Goal: Task Accomplishment & Management: Use online tool/utility

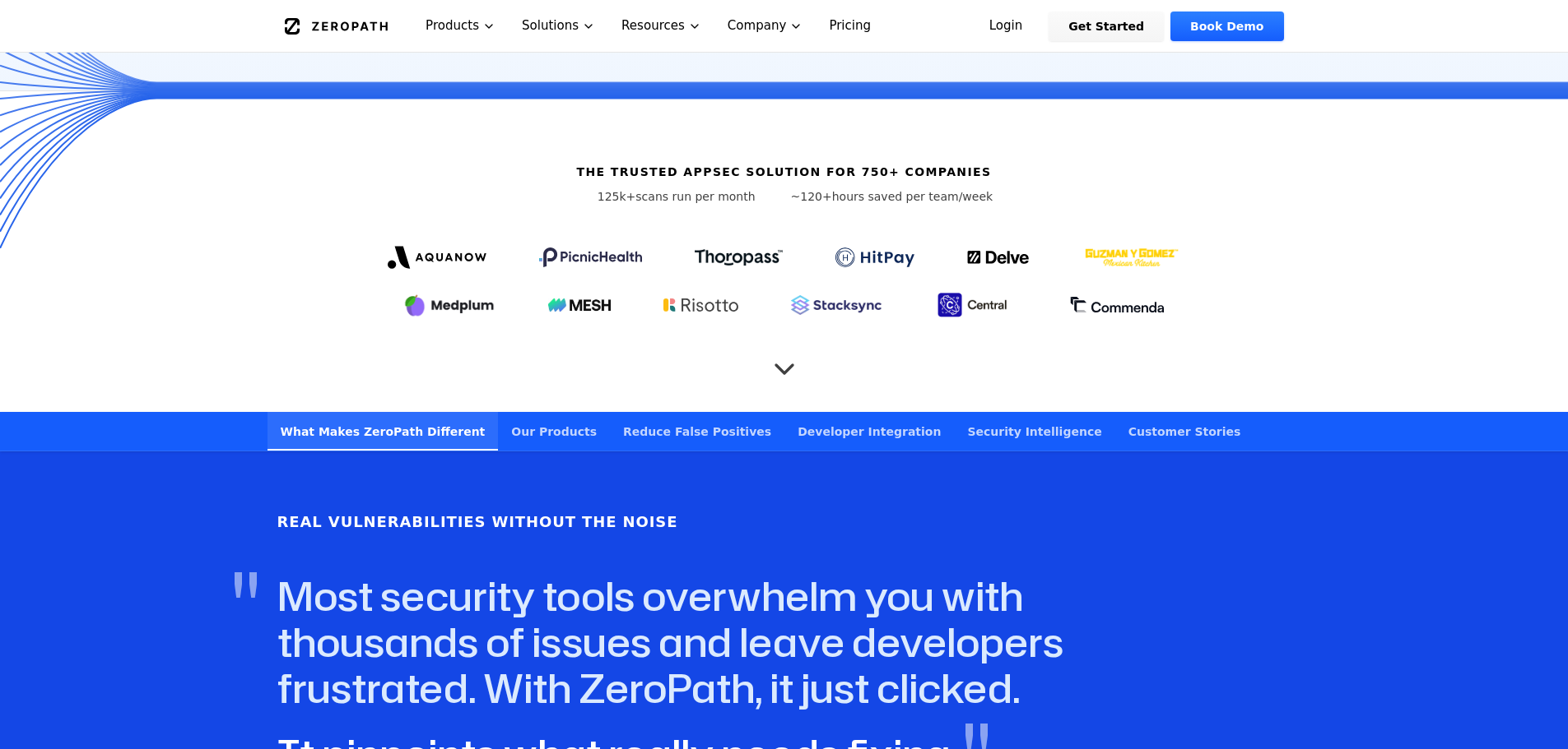
scroll to position [247, 0]
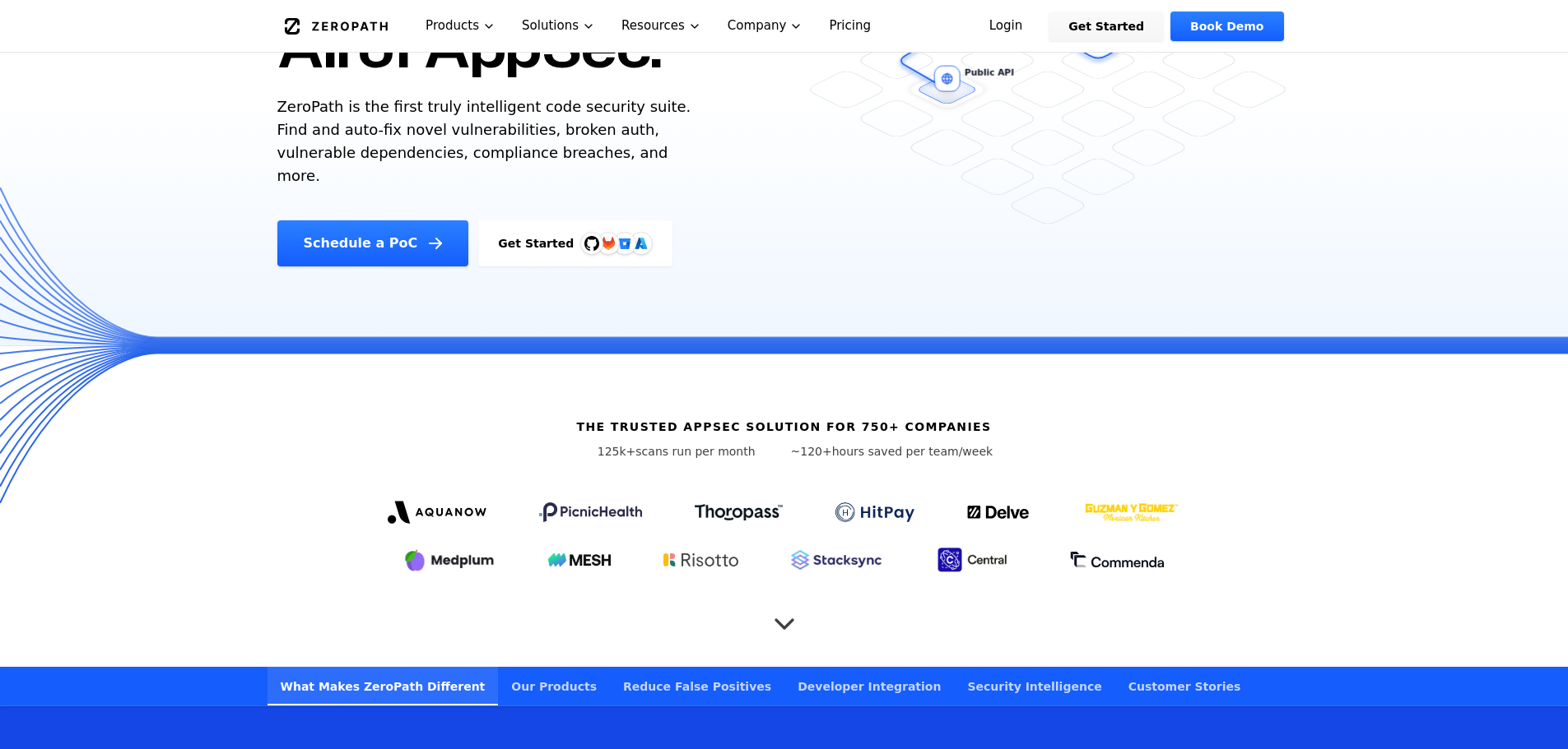
click at [580, 232] on div at bounding box center [591, 243] width 23 height 23
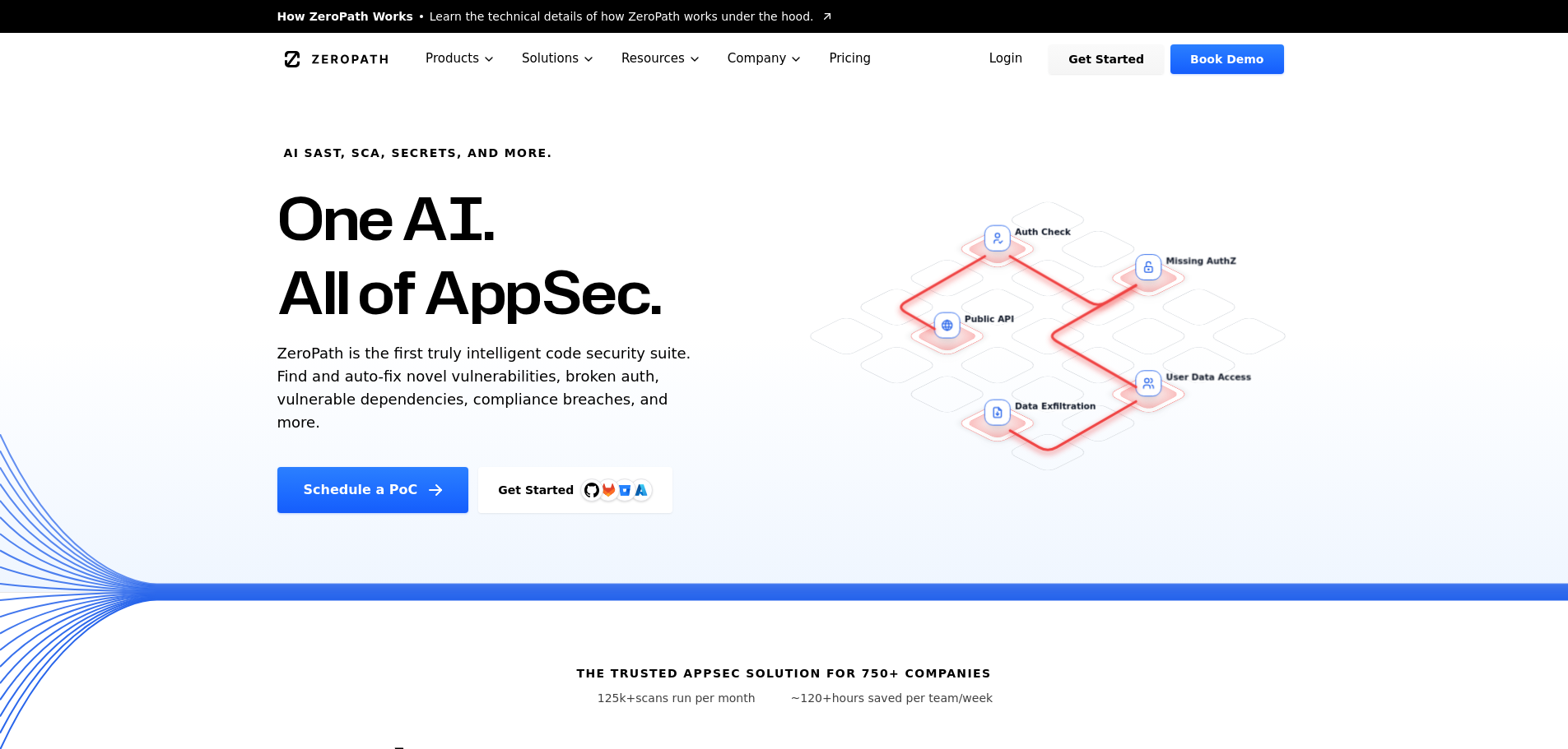
click at [456, 357] on p "ZeroPath is the first truly intelligent code security suite. Find and auto-fix …" at bounding box center [487, 388] width 421 height 92
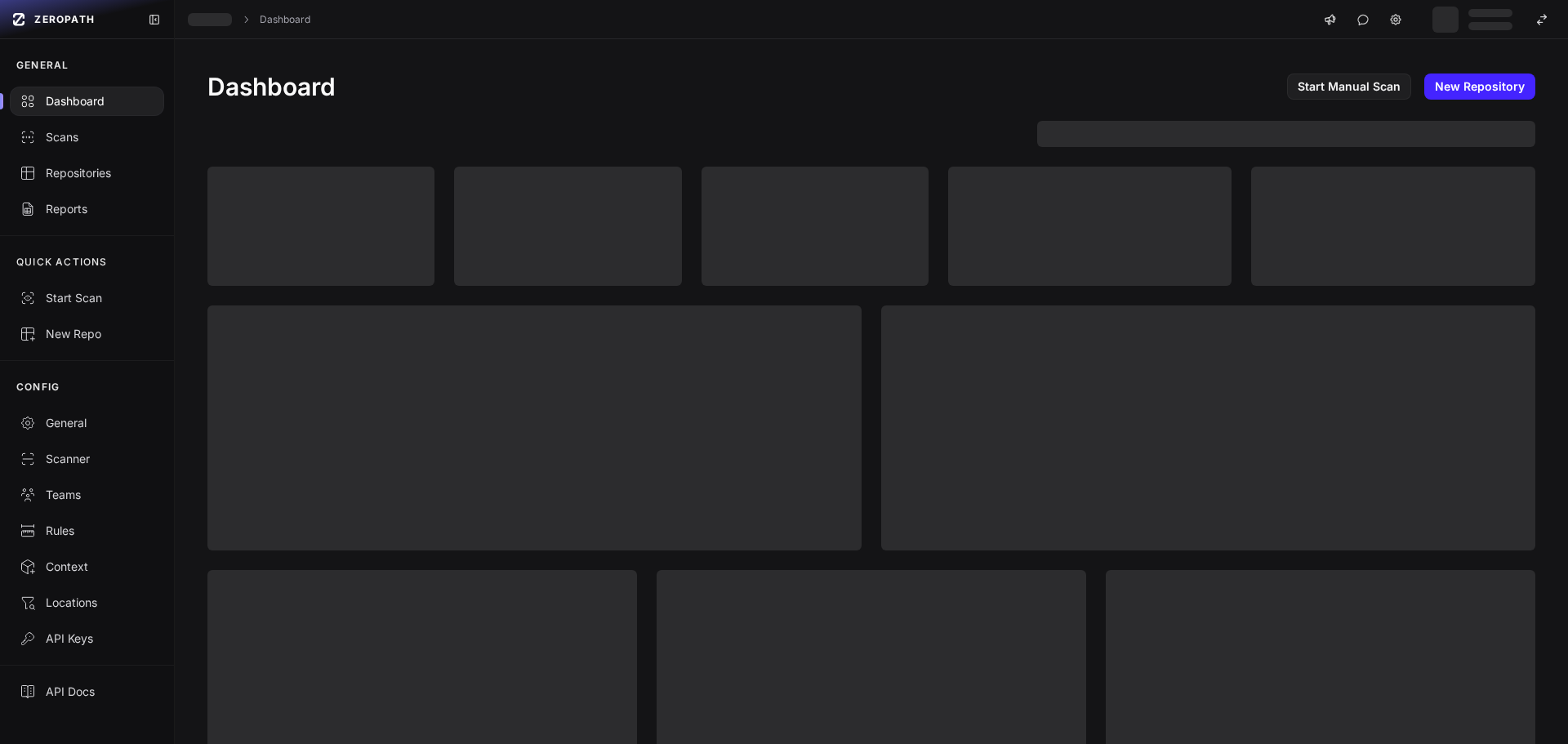
click at [900, 39] on div "Dashboard" at bounding box center [871, 20] width 1393 height 39
click at [517, 83] on div "Dashboard Start Manual Scan New Repository" at bounding box center [871, 86] width 1328 height 29
click at [110, 133] on div "Scans" at bounding box center [87, 136] width 135 height 16
click at [85, 132] on div "Scans" at bounding box center [87, 136] width 135 height 16
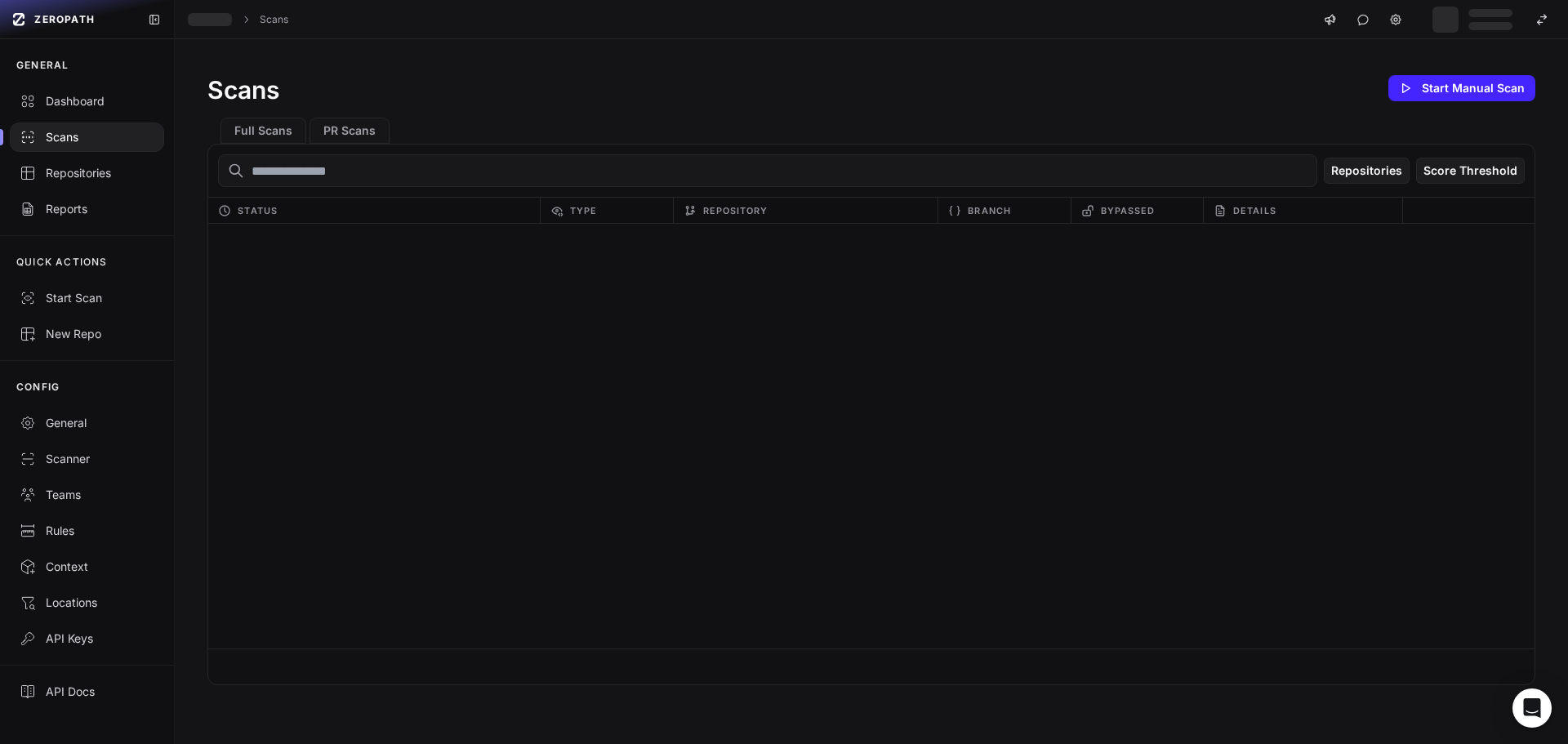
click at [397, 177] on input "text" at bounding box center [767, 170] width 1099 height 33
click at [298, 135] on button "Full Scans" at bounding box center [263, 131] width 85 height 26
click at [75, 174] on div "Repositories" at bounding box center [87, 173] width 135 height 16
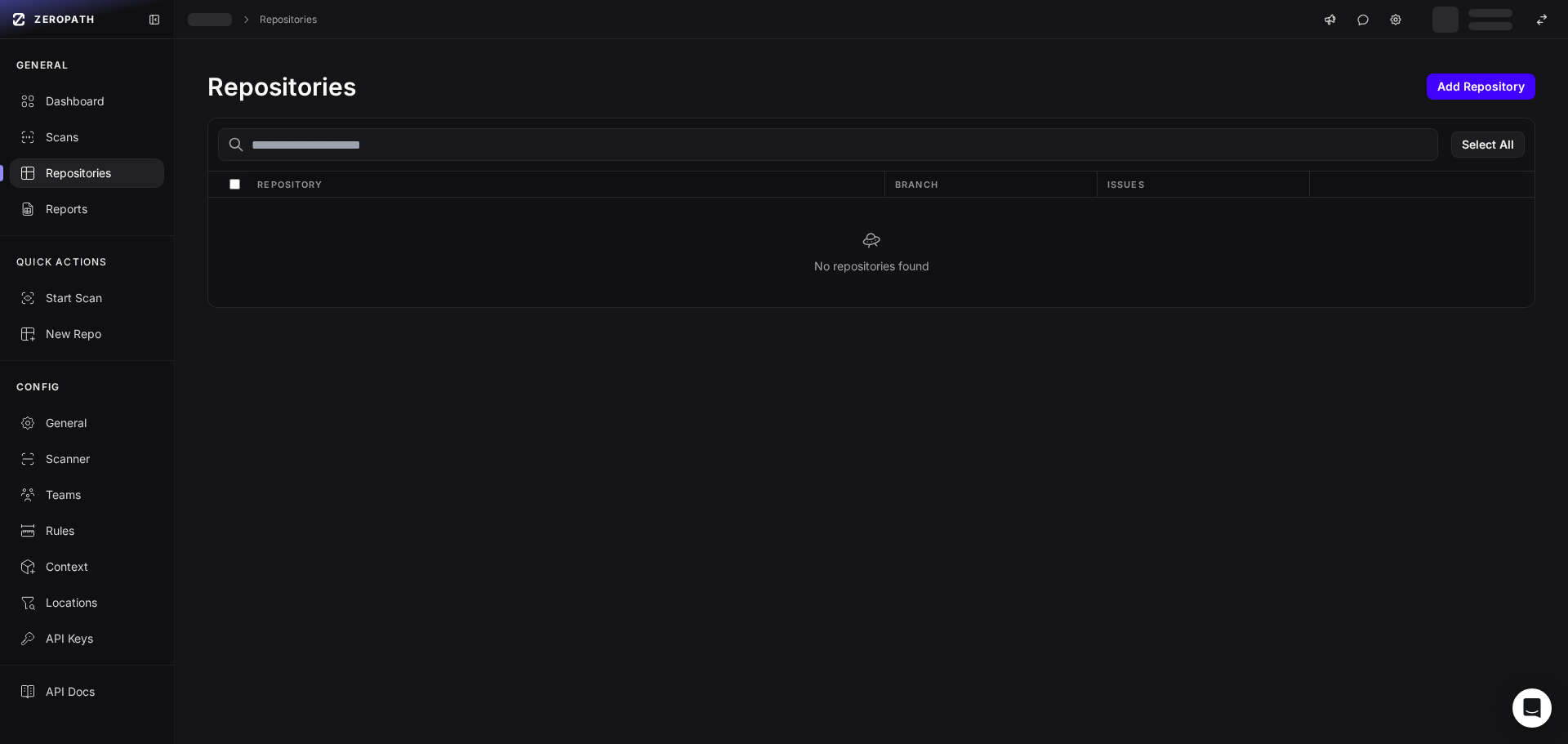
click at [1436, 94] on button "Add Repository" at bounding box center [1482, 86] width 109 height 26
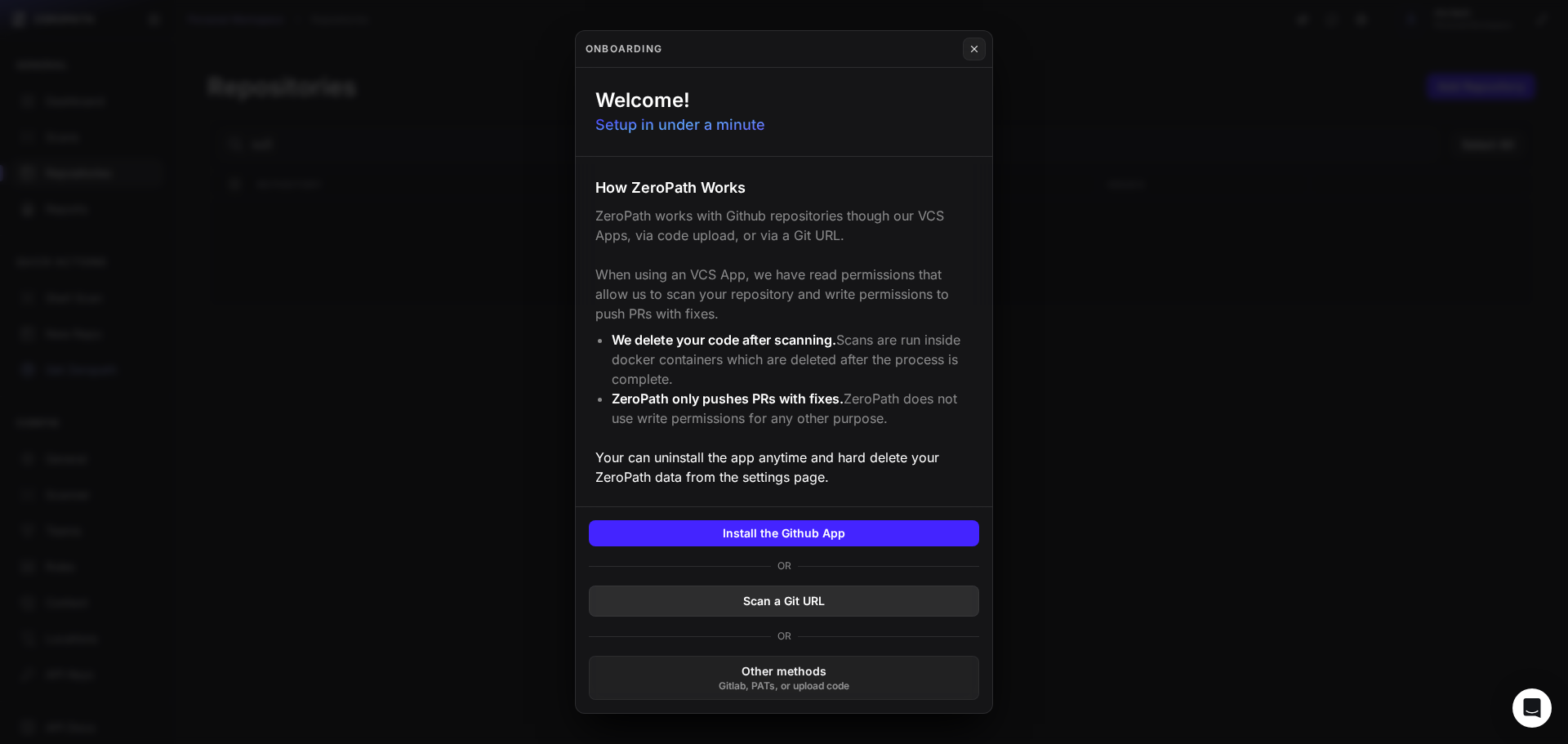
click at [817, 605] on button "Scan a Git URL" at bounding box center [784, 601] width 391 height 31
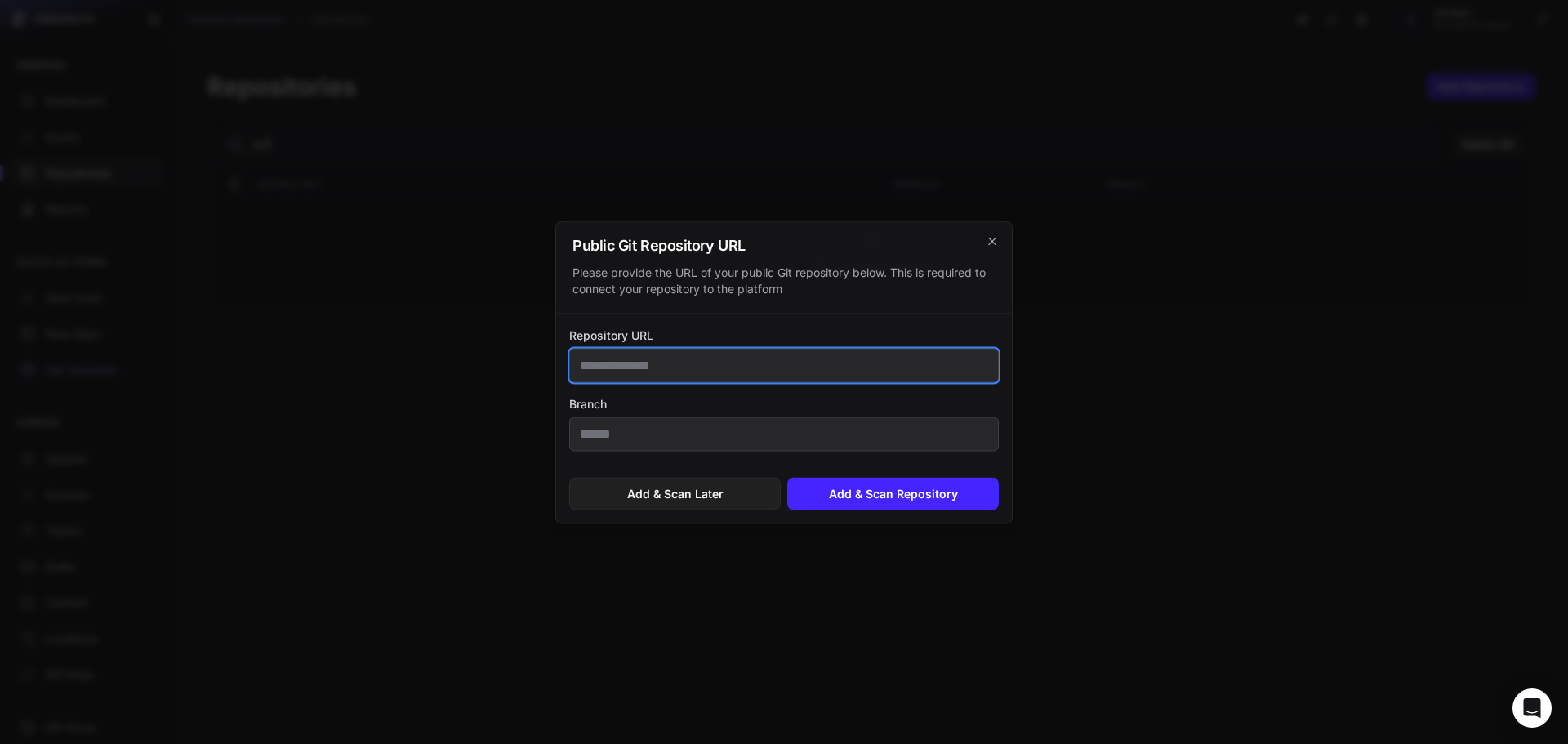
click at [682, 361] on input "Repository URL" at bounding box center [784, 365] width 430 height 35
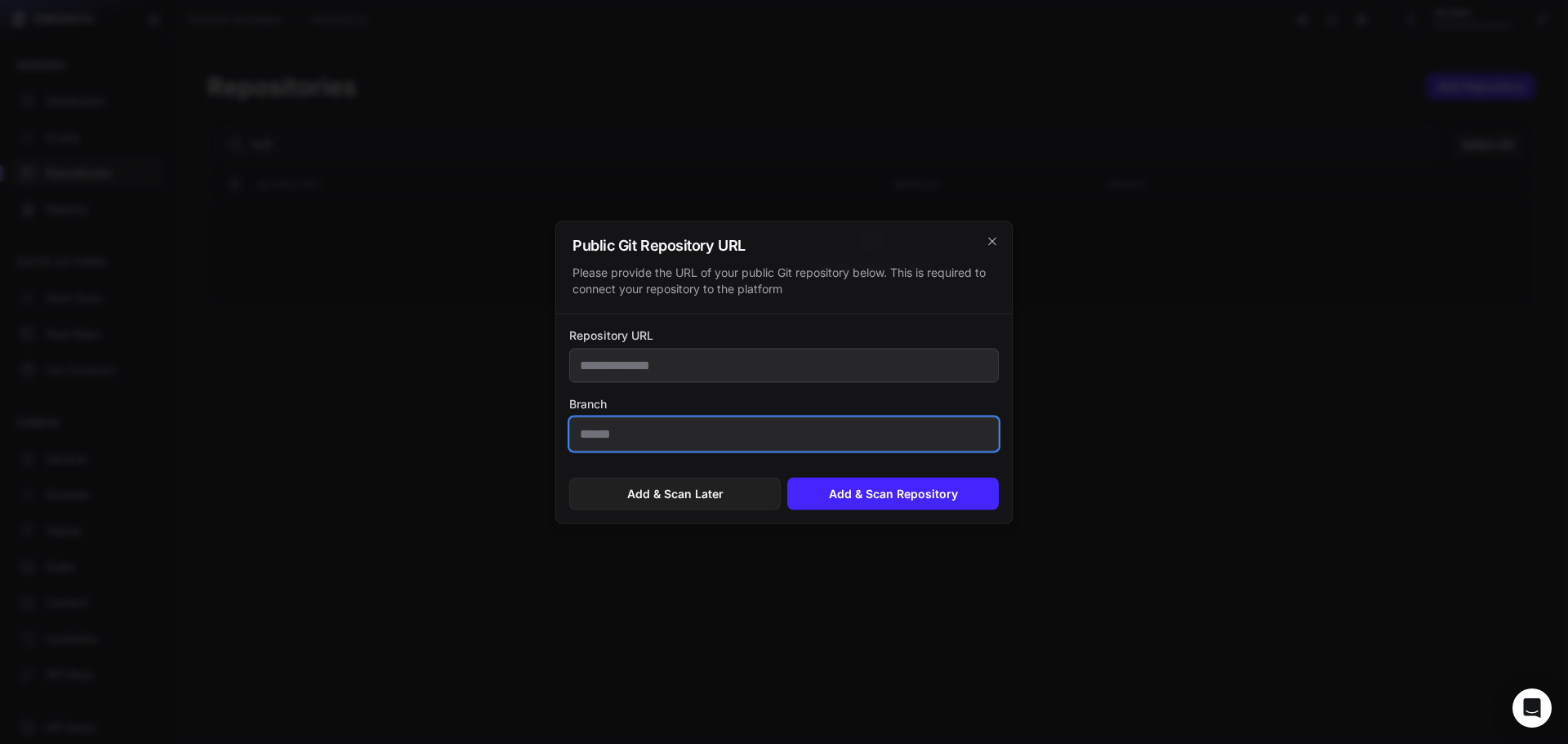
click at [715, 448] on input "Branch" at bounding box center [784, 434] width 430 height 35
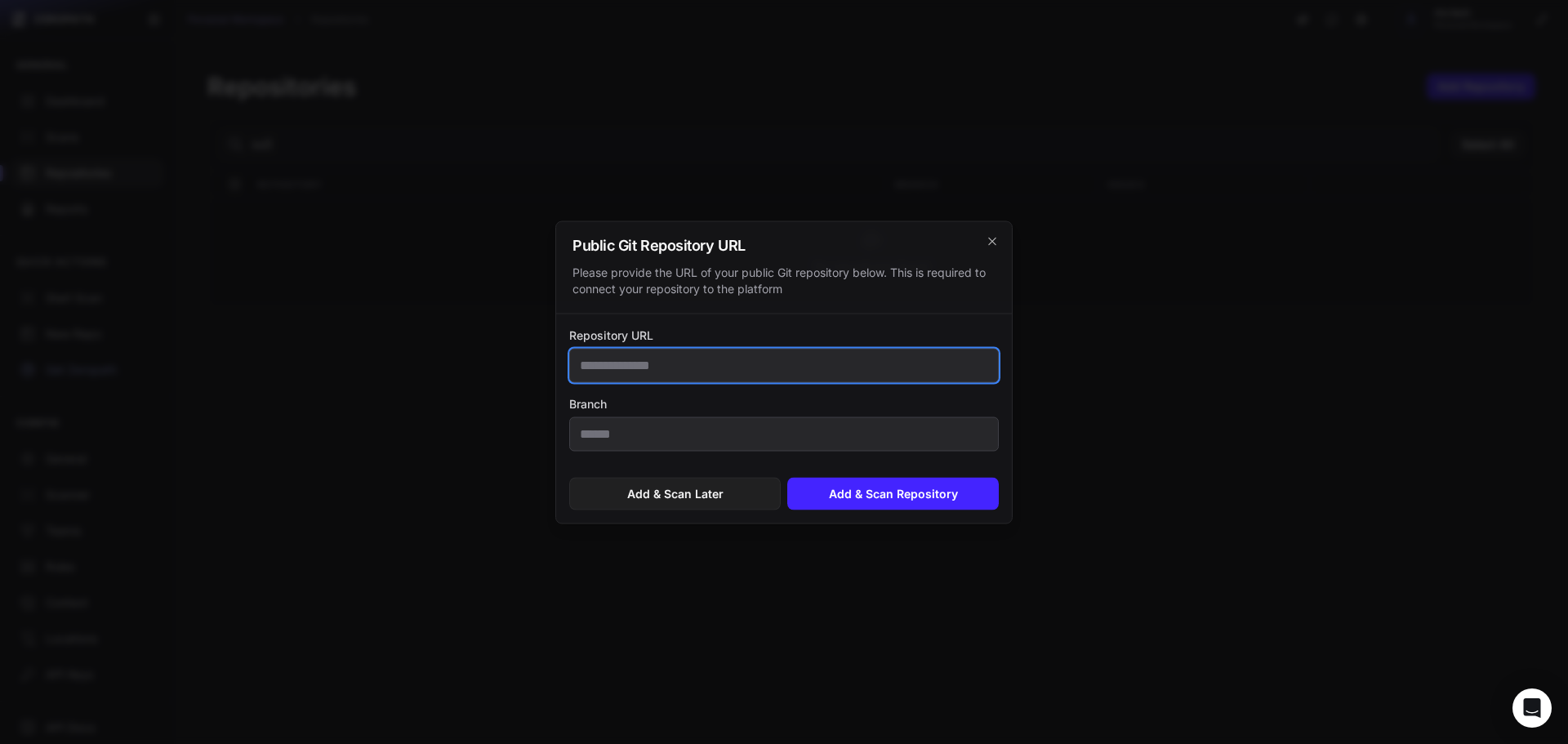
click at [781, 367] on input "Repository URL" at bounding box center [784, 365] width 430 height 35
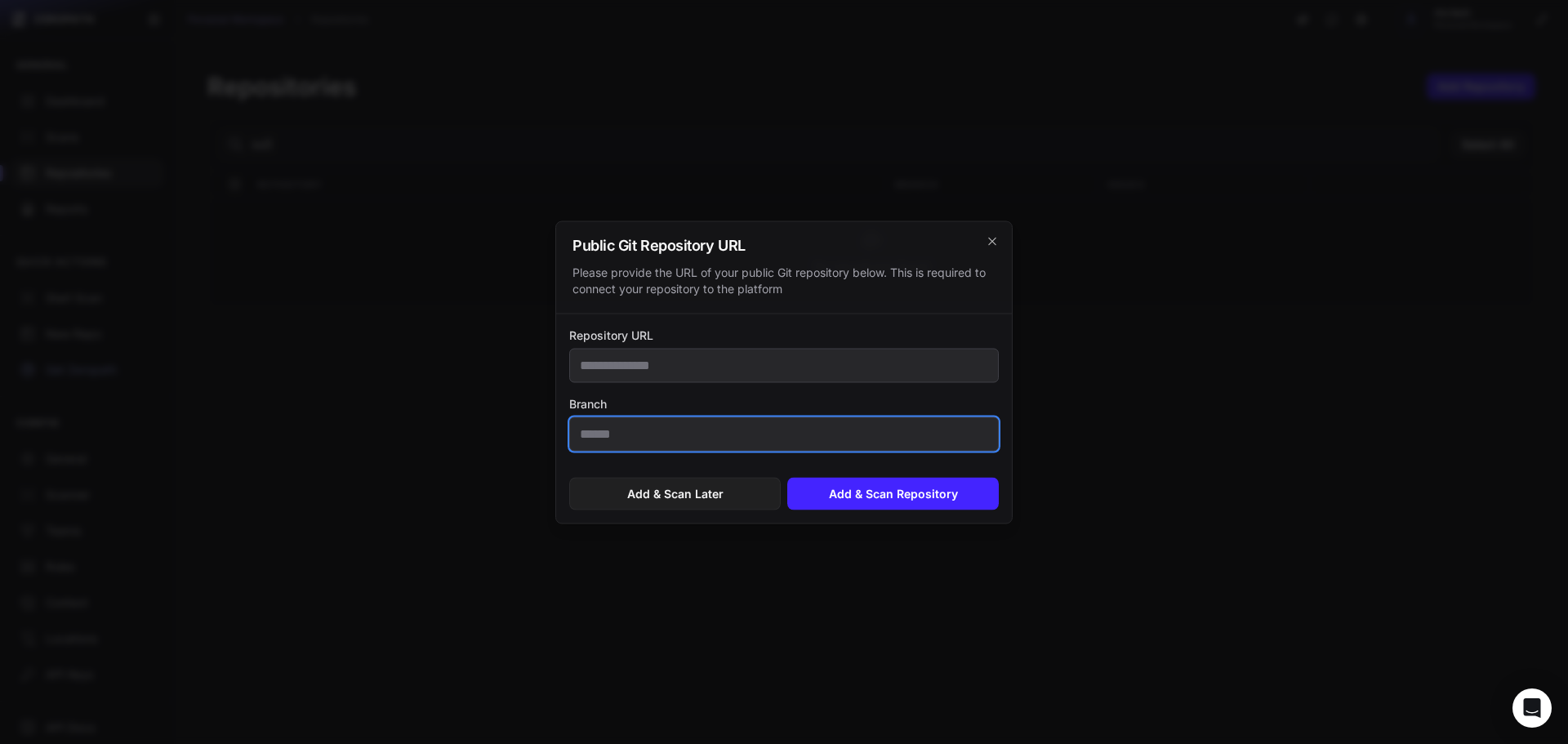
click at [742, 443] on input "Branch" at bounding box center [784, 434] width 430 height 35
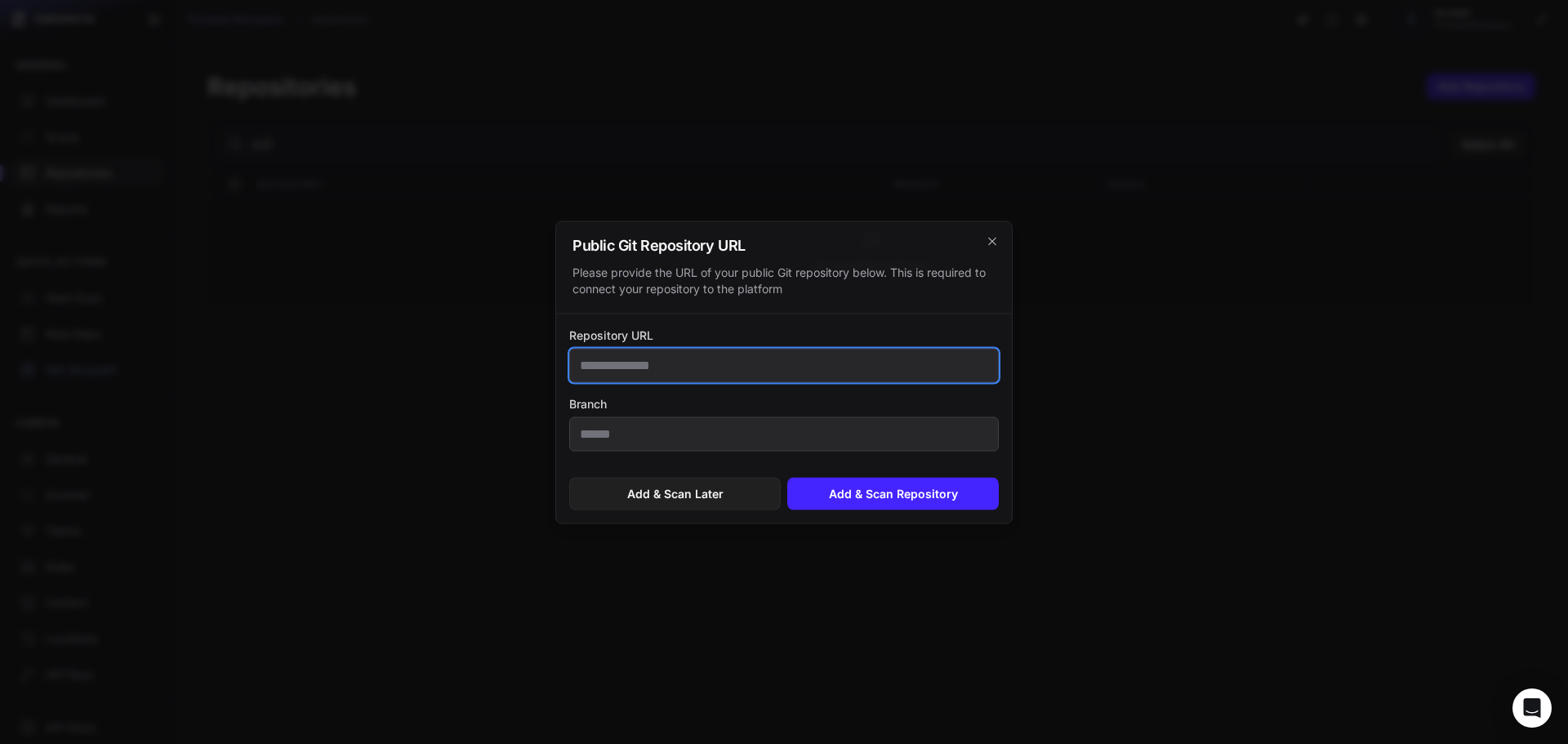
click at [757, 363] on input "Repository URL" at bounding box center [784, 365] width 430 height 35
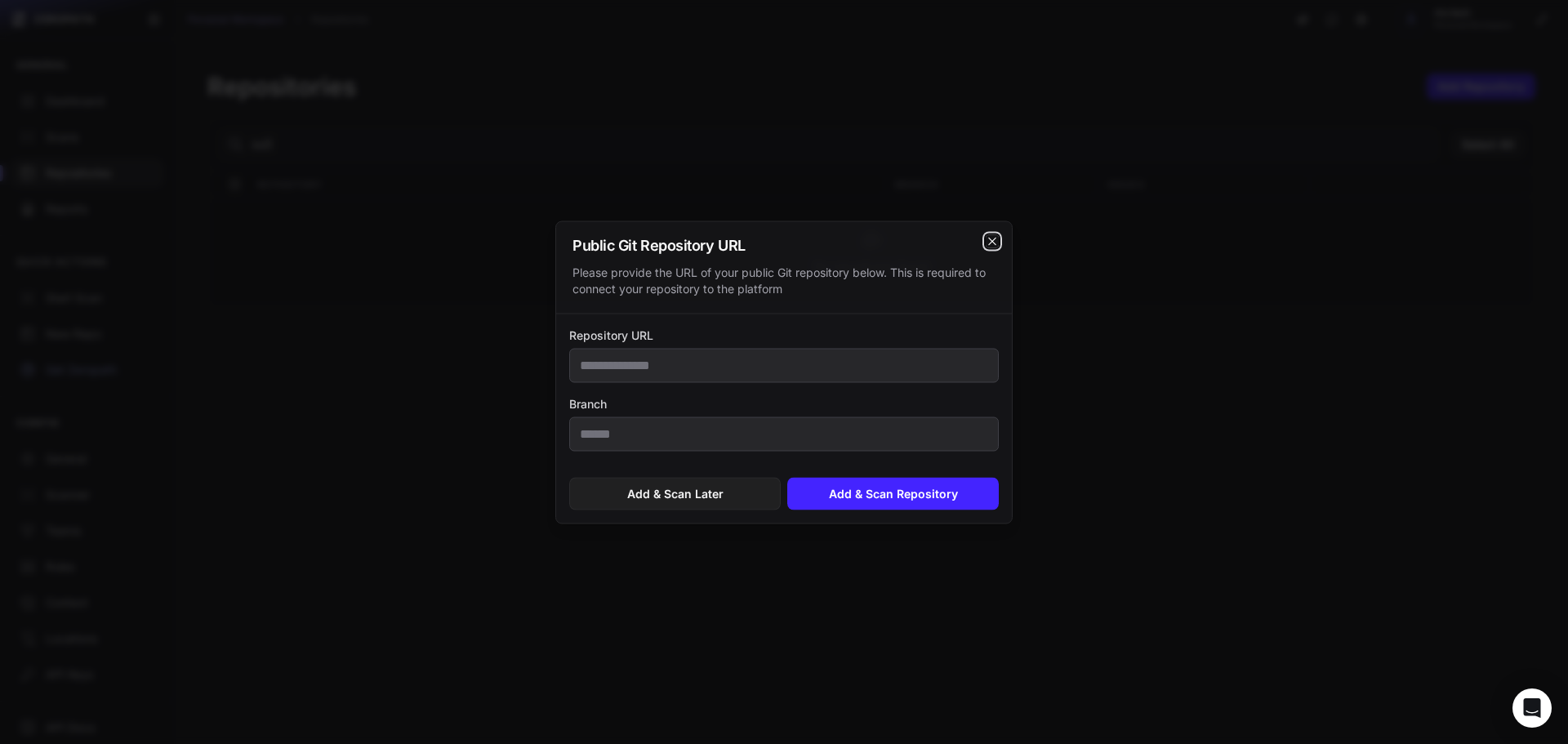
click at [986, 238] on icon "cross 2," at bounding box center [992, 241] width 13 height 13
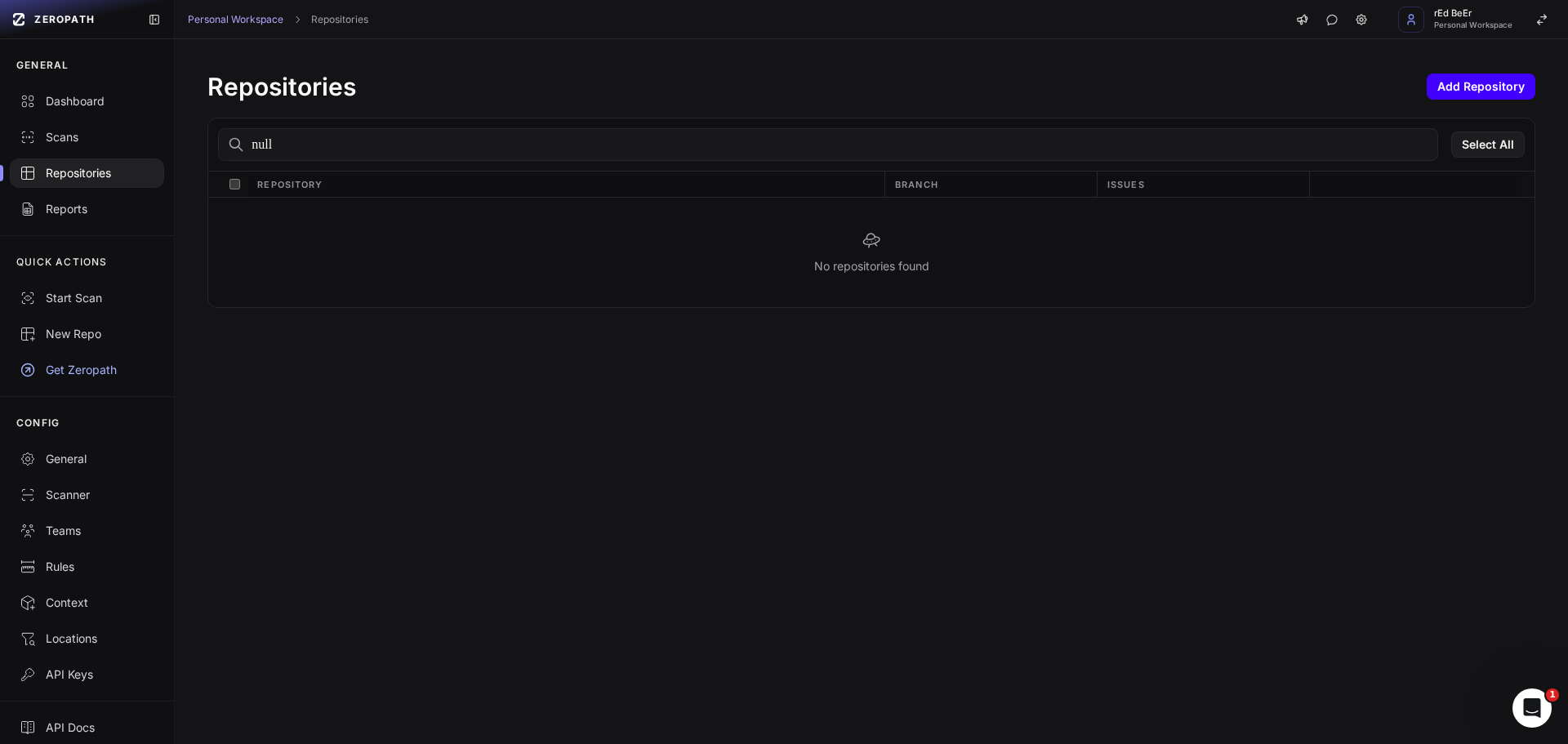
click at [1508, 92] on button "Add Repository" at bounding box center [1482, 86] width 109 height 26
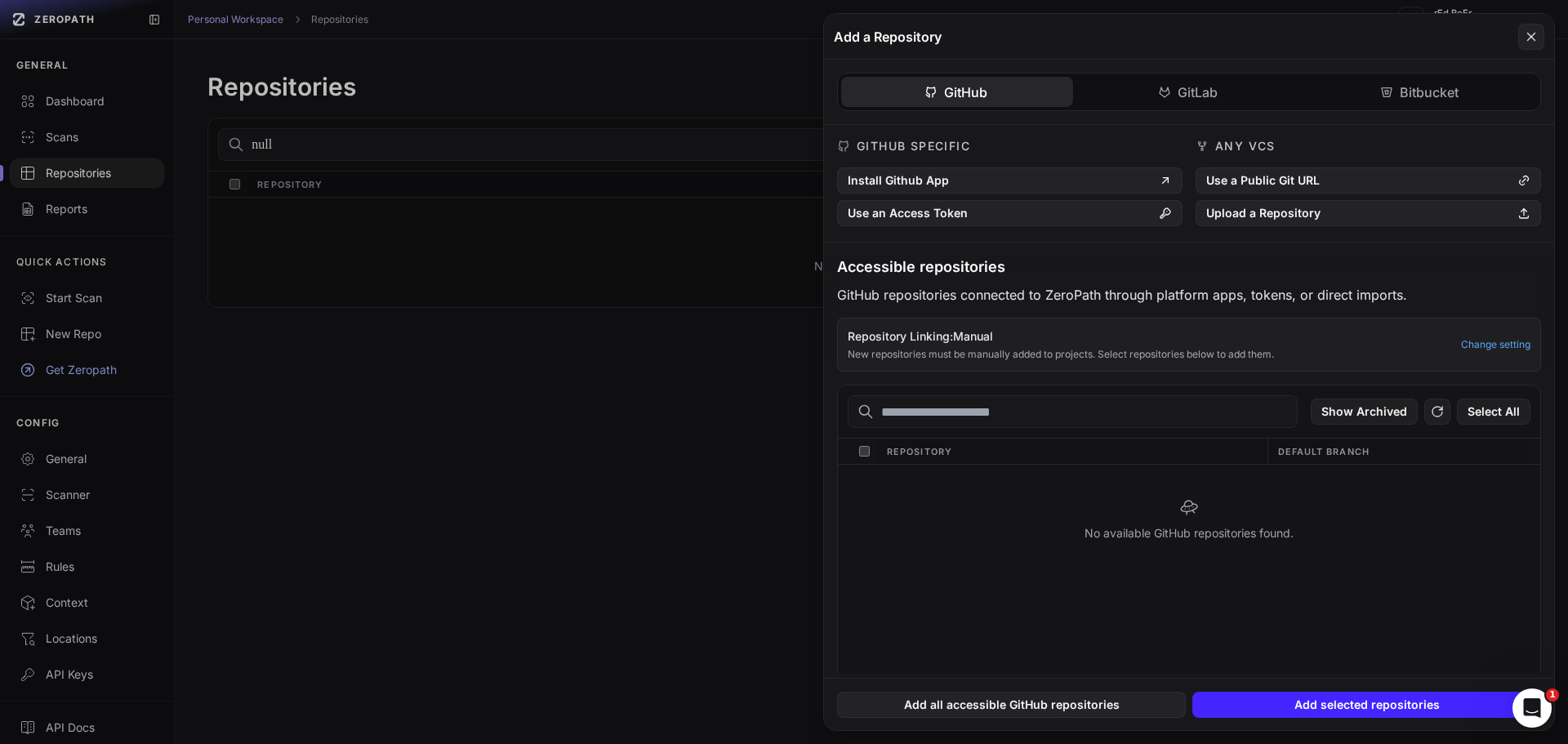
click at [973, 411] on input "text" at bounding box center [1072, 411] width 450 height 33
click at [895, 482] on div "No available GitHub repositories found." at bounding box center [1190, 519] width 702 height 110
click at [1119, 393] on div "Show Archived Select All" at bounding box center [1190, 412] width 702 height 54
click at [464, 308] on button at bounding box center [784, 372] width 1568 height 744
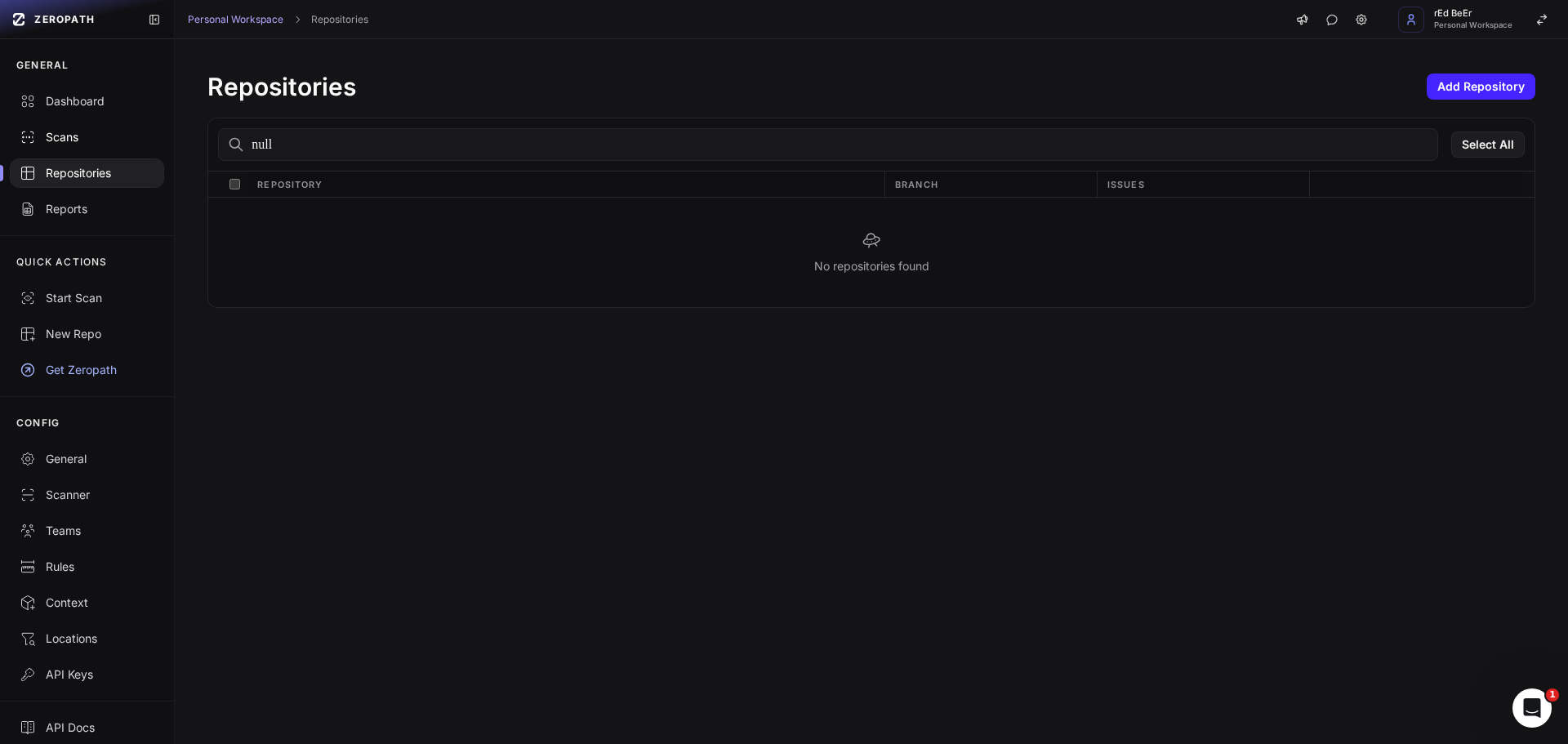
click at [80, 130] on div "Scans" at bounding box center [87, 136] width 135 height 16
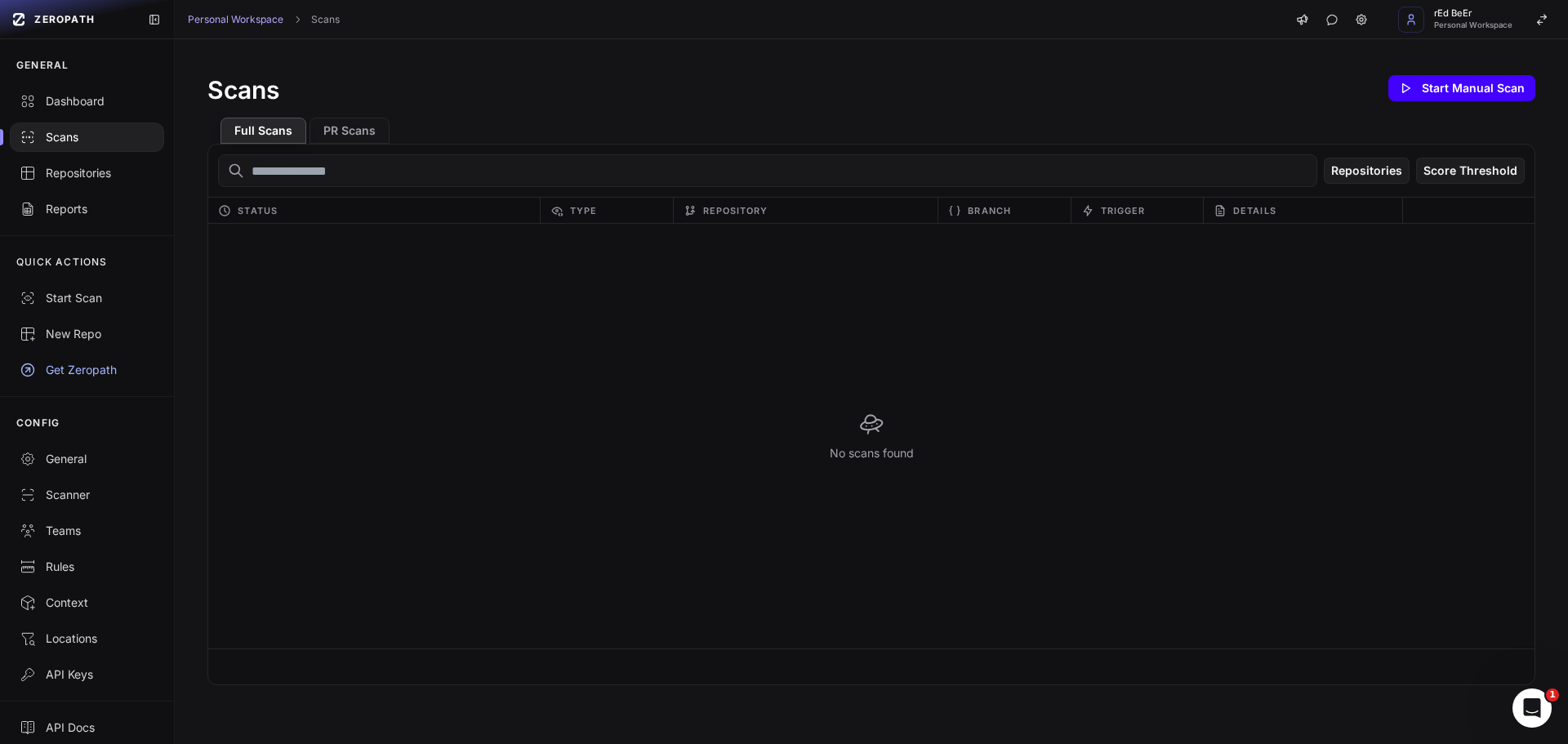
click at [1443, 88] on button "Start Manual Scan" at bounding box center [1462, 88] width 147 height 26
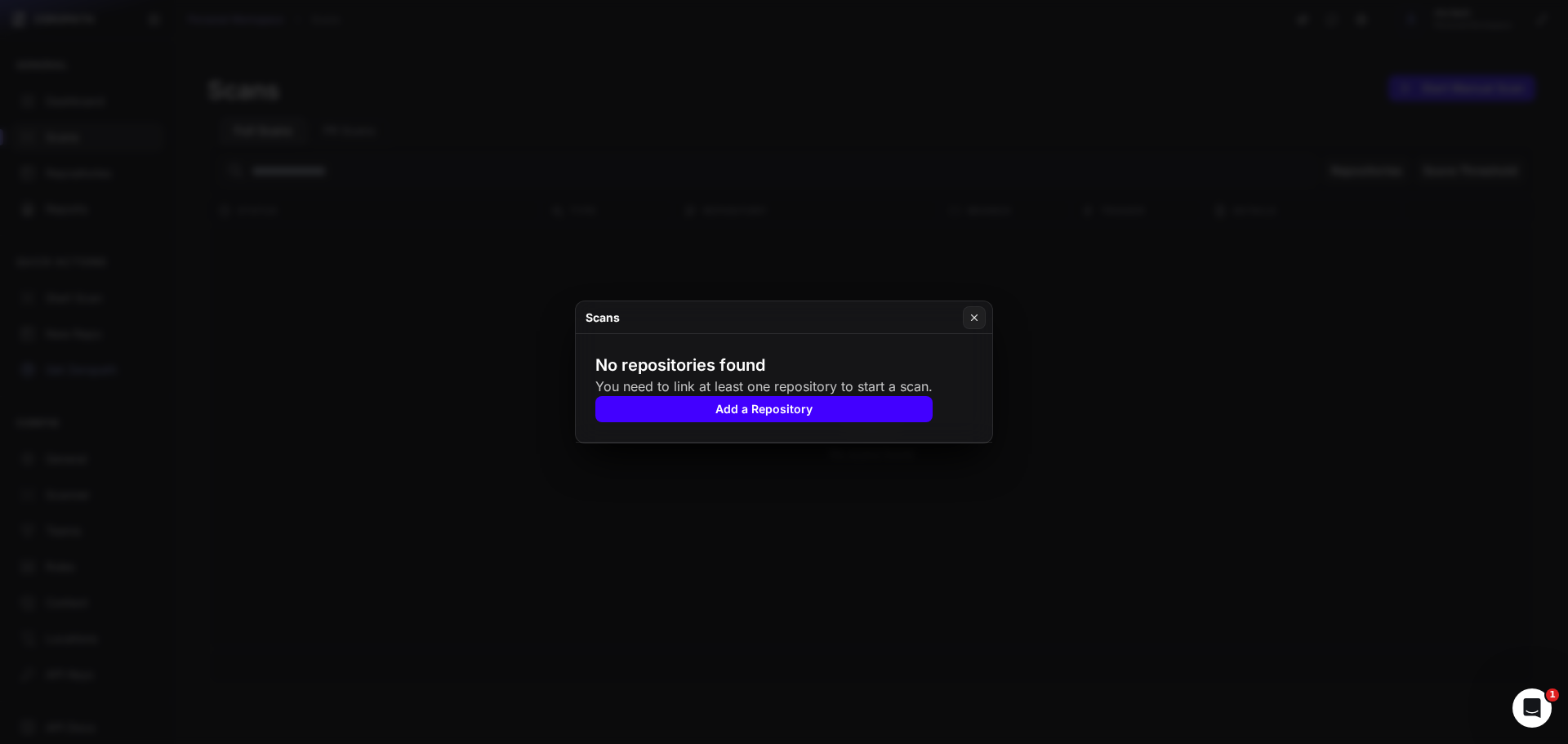
click at [740, 411] on button "Add a Repository" at bounding box center [763, 410] width 337 height 26
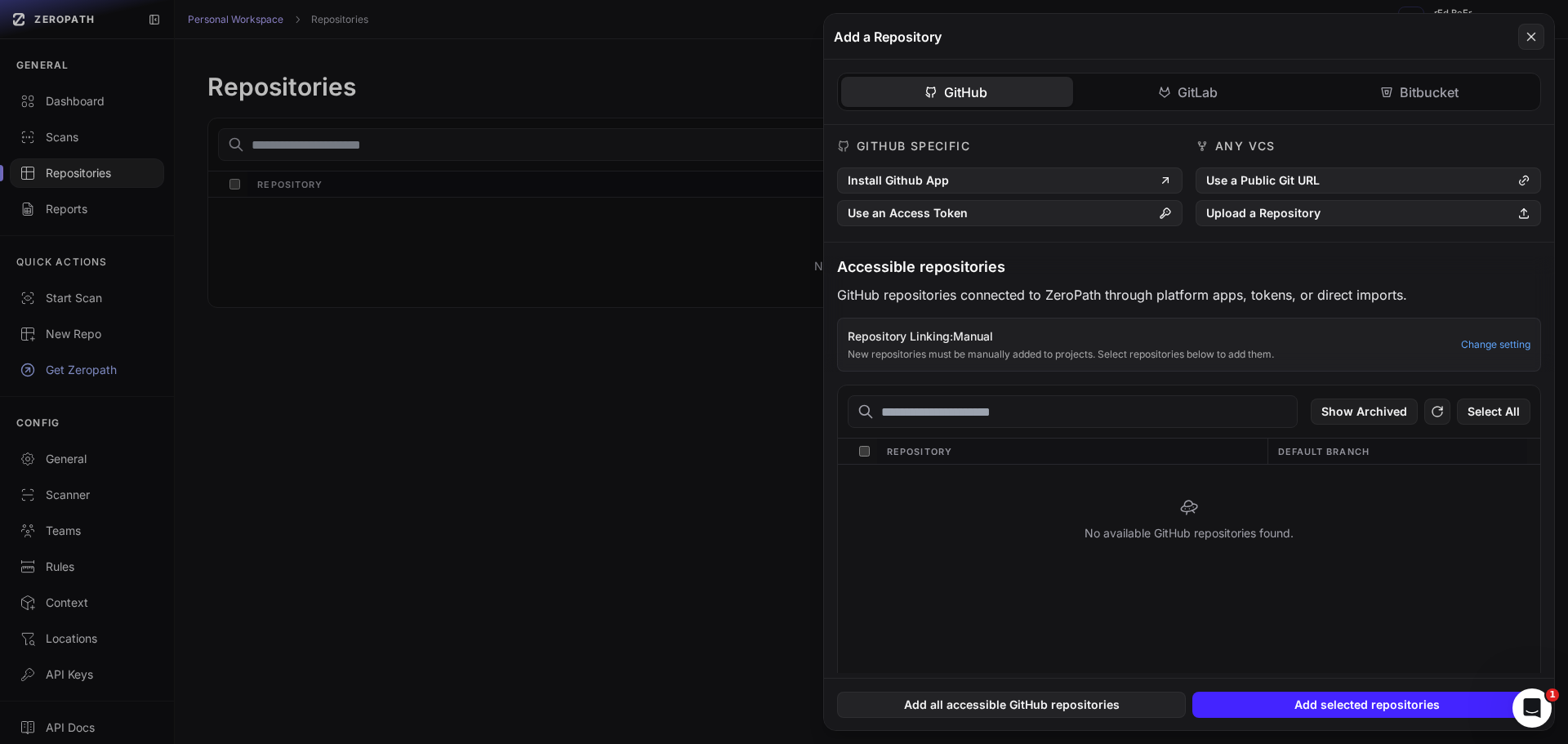
click at [1056, 434] on div "Show Archived Select All" at bounding box center [1190, 412] width 702 height 54
click at [1020, 415] on input "text" at bounding box center [1072, 411] width 450 height 33
paste input "**********"
type input "**********"
click at [1228, 178] on button "Use a Public Git URL" at bounding box center [1369, 180] width 346 height 26
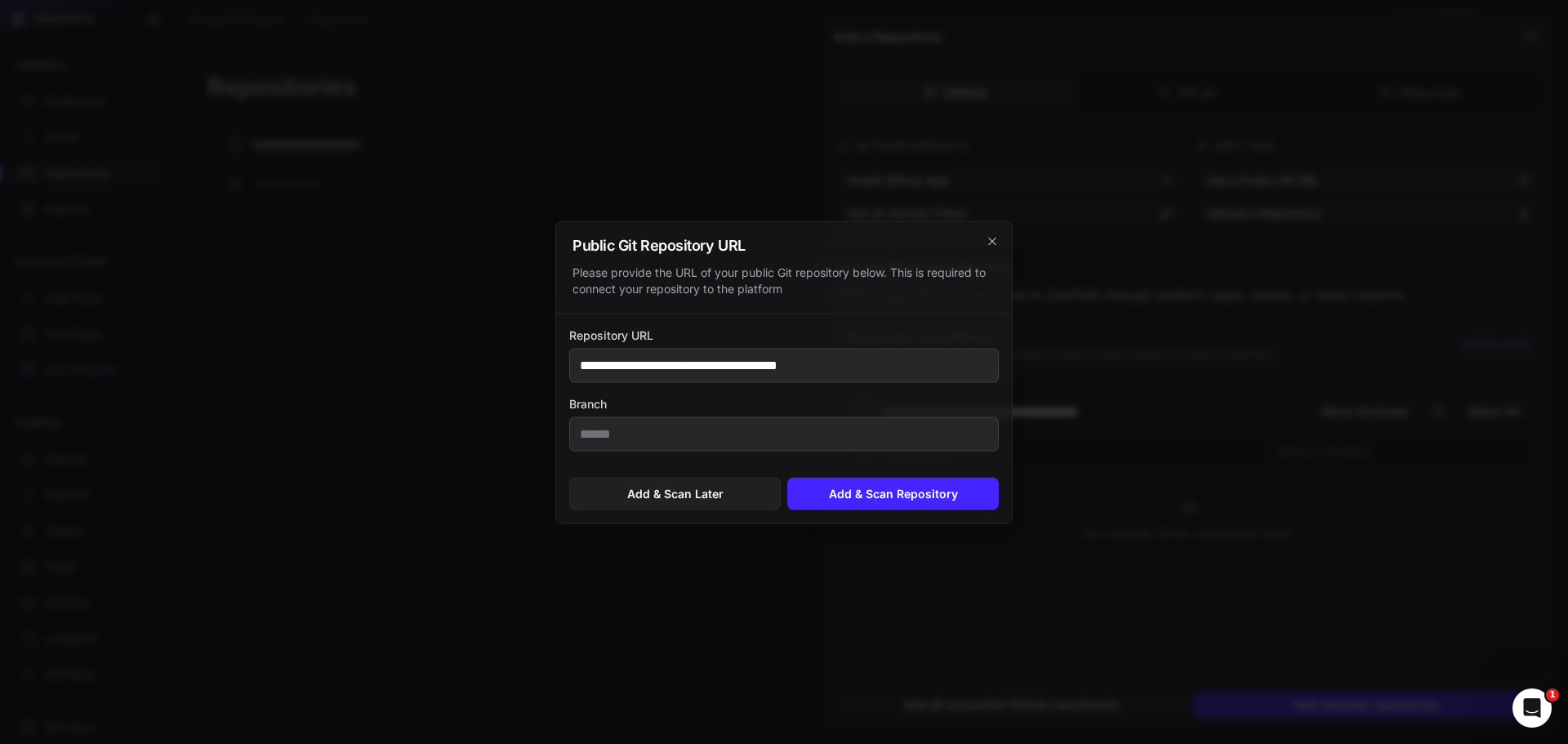
type input "**********"
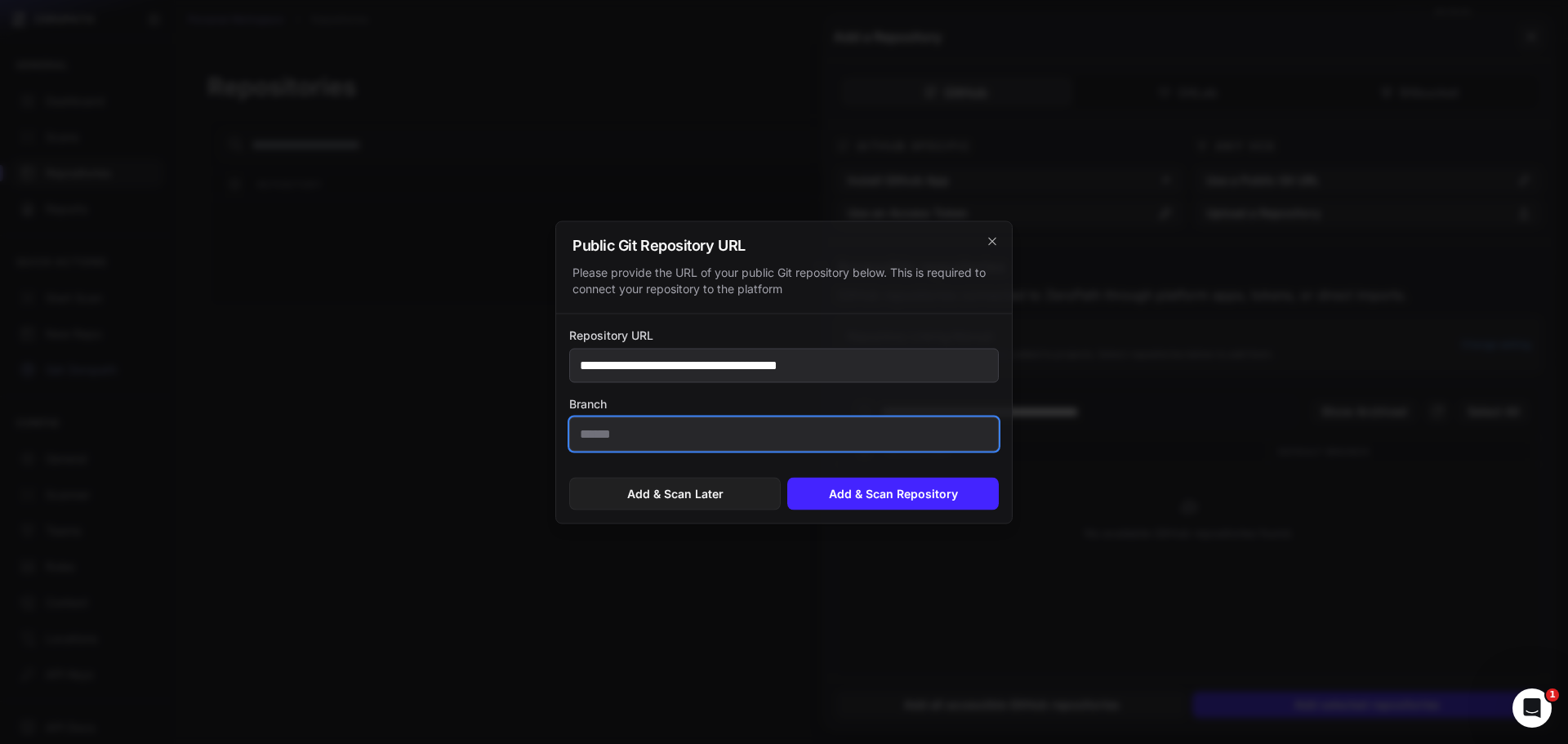
click at [701, 428] on input "Branch" at bounding box center [784, 434] width 430 height 35
type input "****"
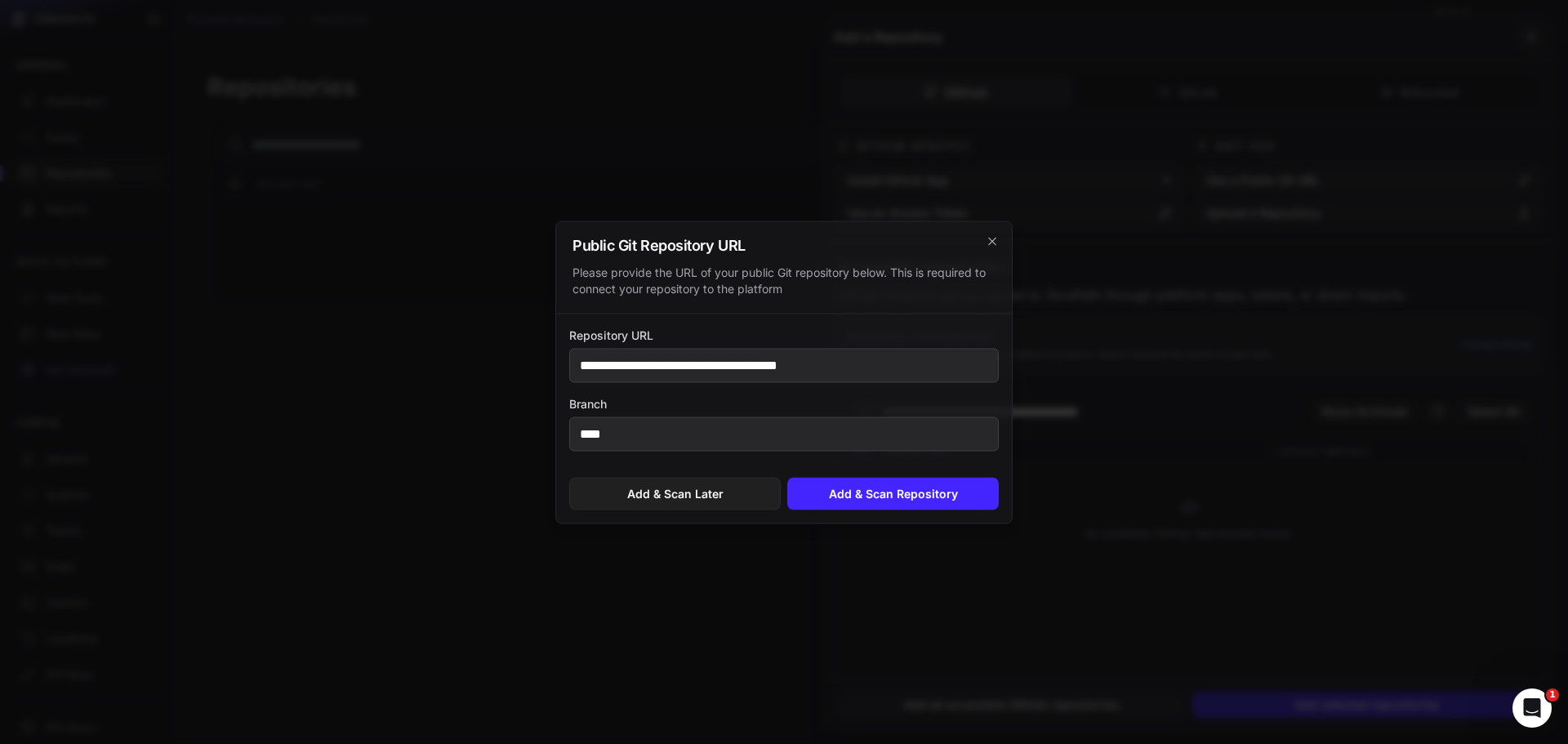
click at [854, 474] on div "Add & Scan Later Add & Scan Repository" at bounding box center [783, 493] width 455 height 59
click at [862, 491] on button "Add & Scan Repository" at bounding box center [893, 493] width 211 height 33
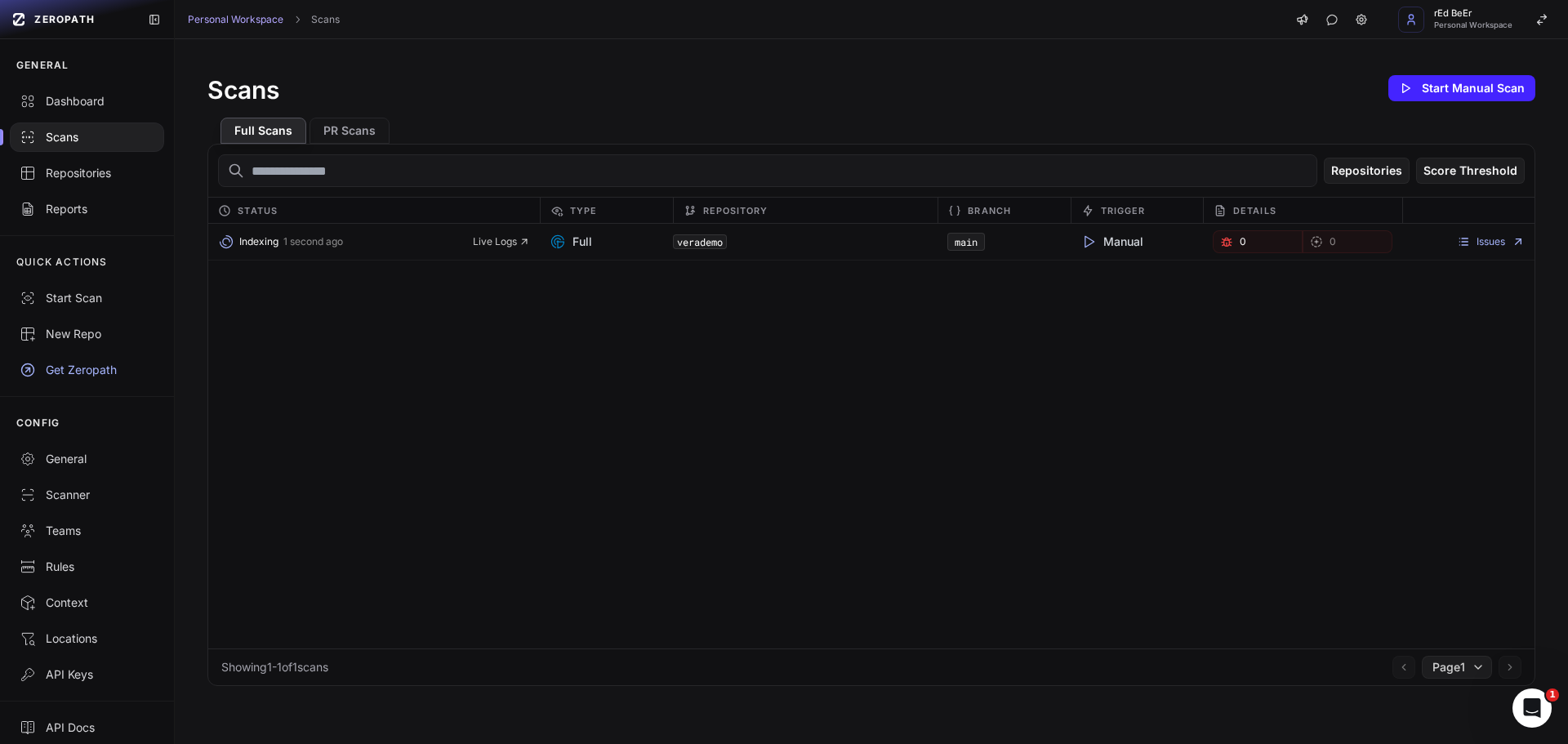
click at [468, 101] on div "Scans Start Manual Scan" at bounding box center [871, 88] width 1328 height 33
click at [474, 237] on span "Live Logs" at bounding box center [501, 242] width 57 height 13
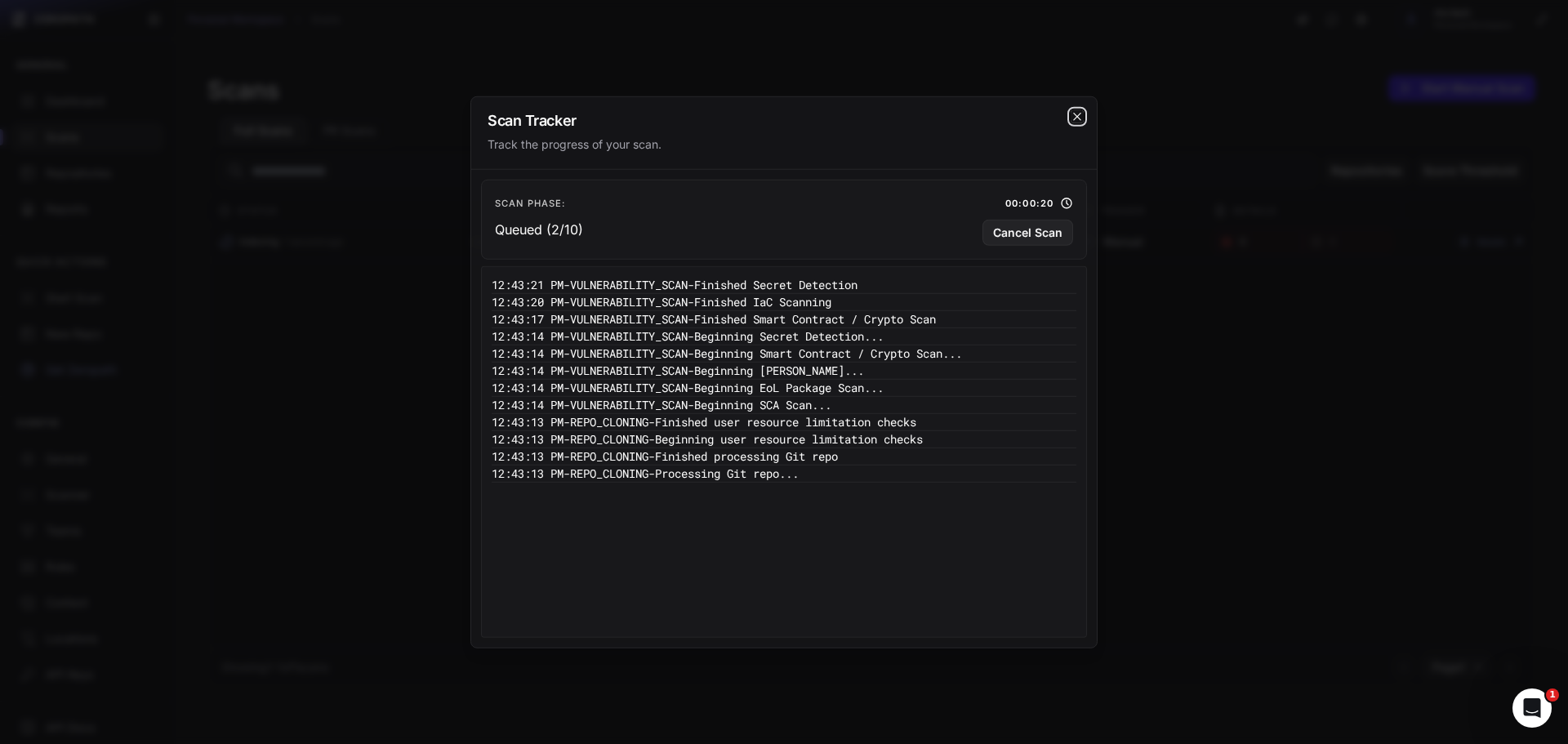
click at [1083, 116] on icon "cross 2," at bounding box center [1077, 116] width 13 height 13
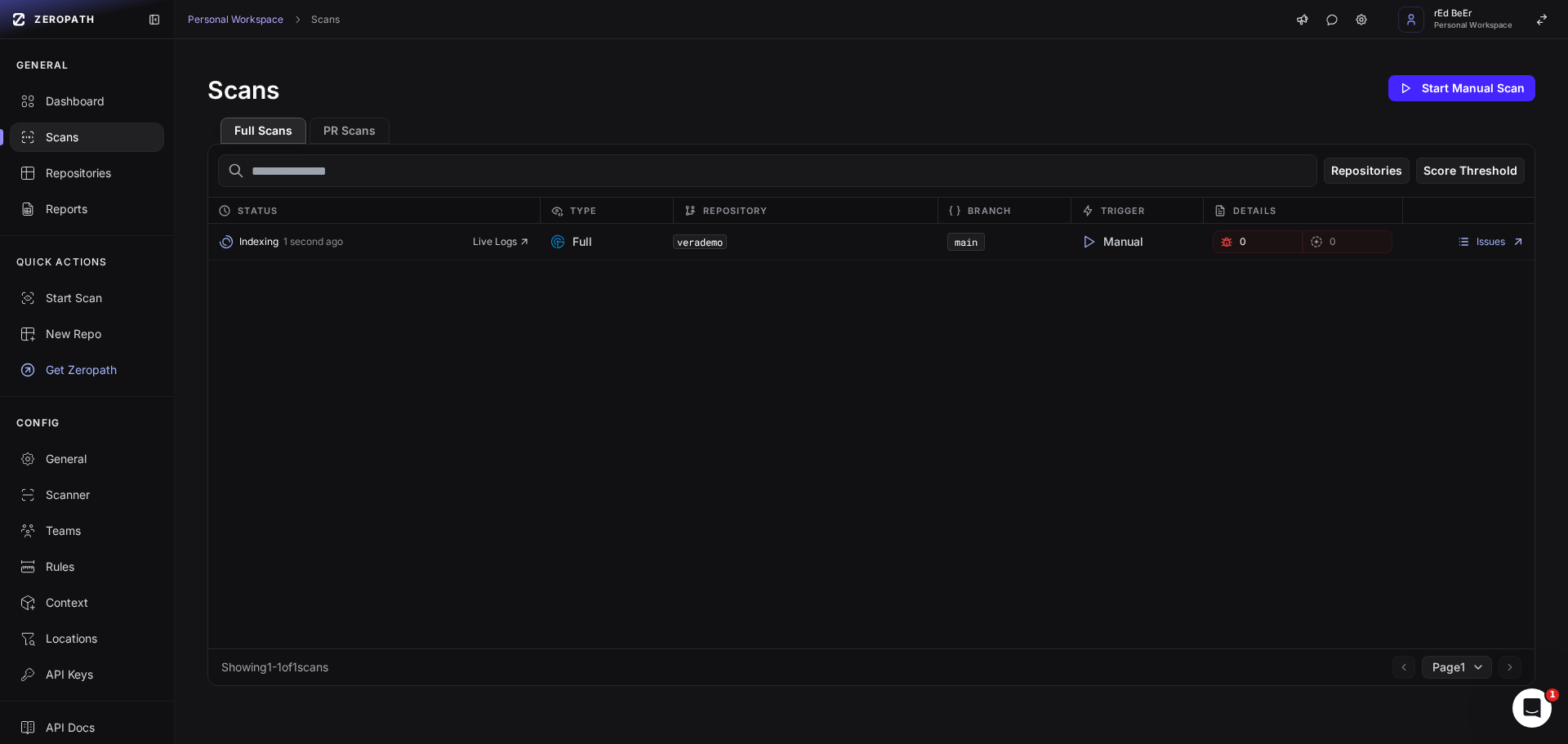
click at [620, 308] on div "Indexing 1 second ago Live Logs Full verademo main Manual 0 0 Issues" at bounding box center [871, 436] width 1327 height 425
click at [505, 238] on span "Live Logs" at bounding box center [501, 242] width 57 height 13
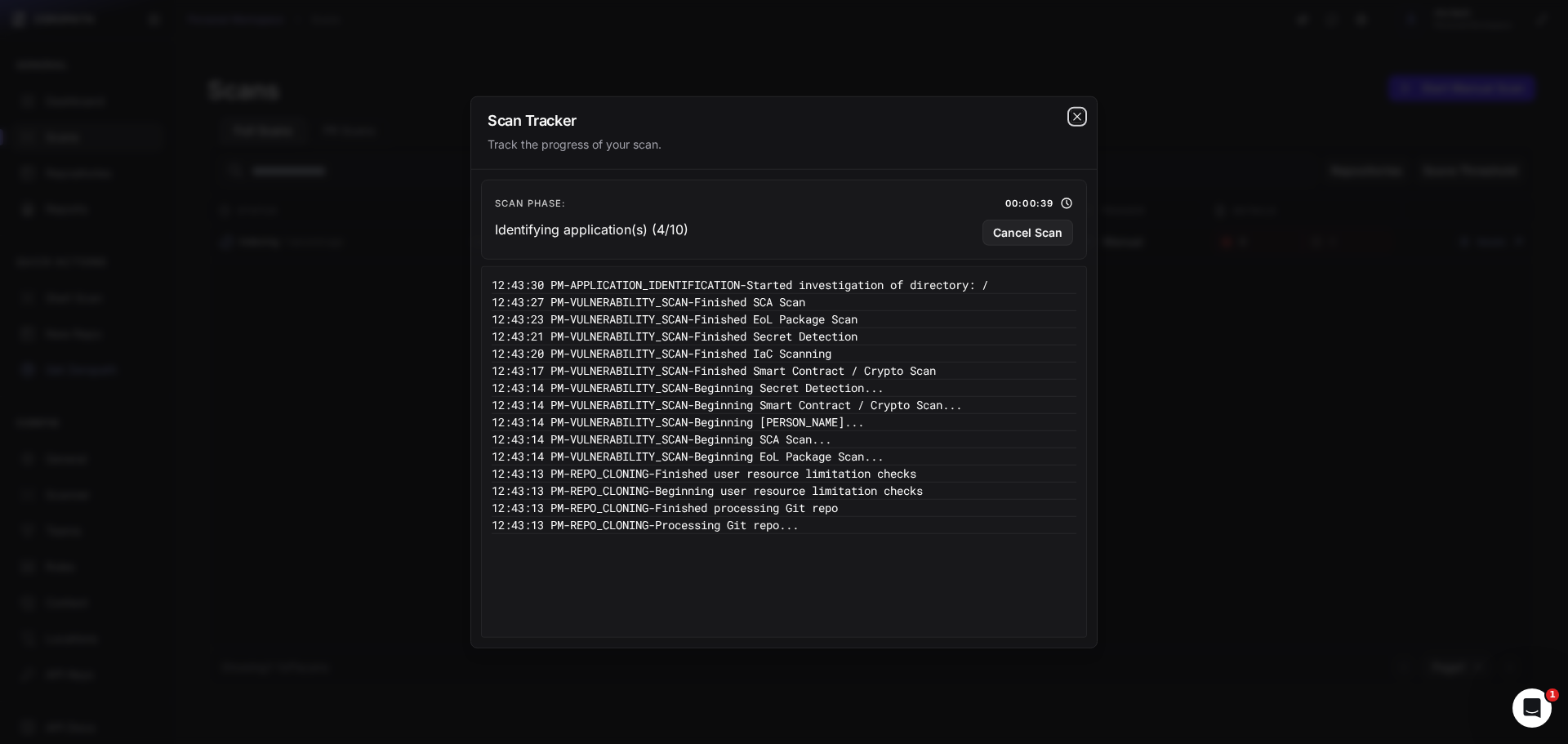
click at [1072, 122] on icon "cross 2," at bounding box center [1077, 116] width 13 height 13
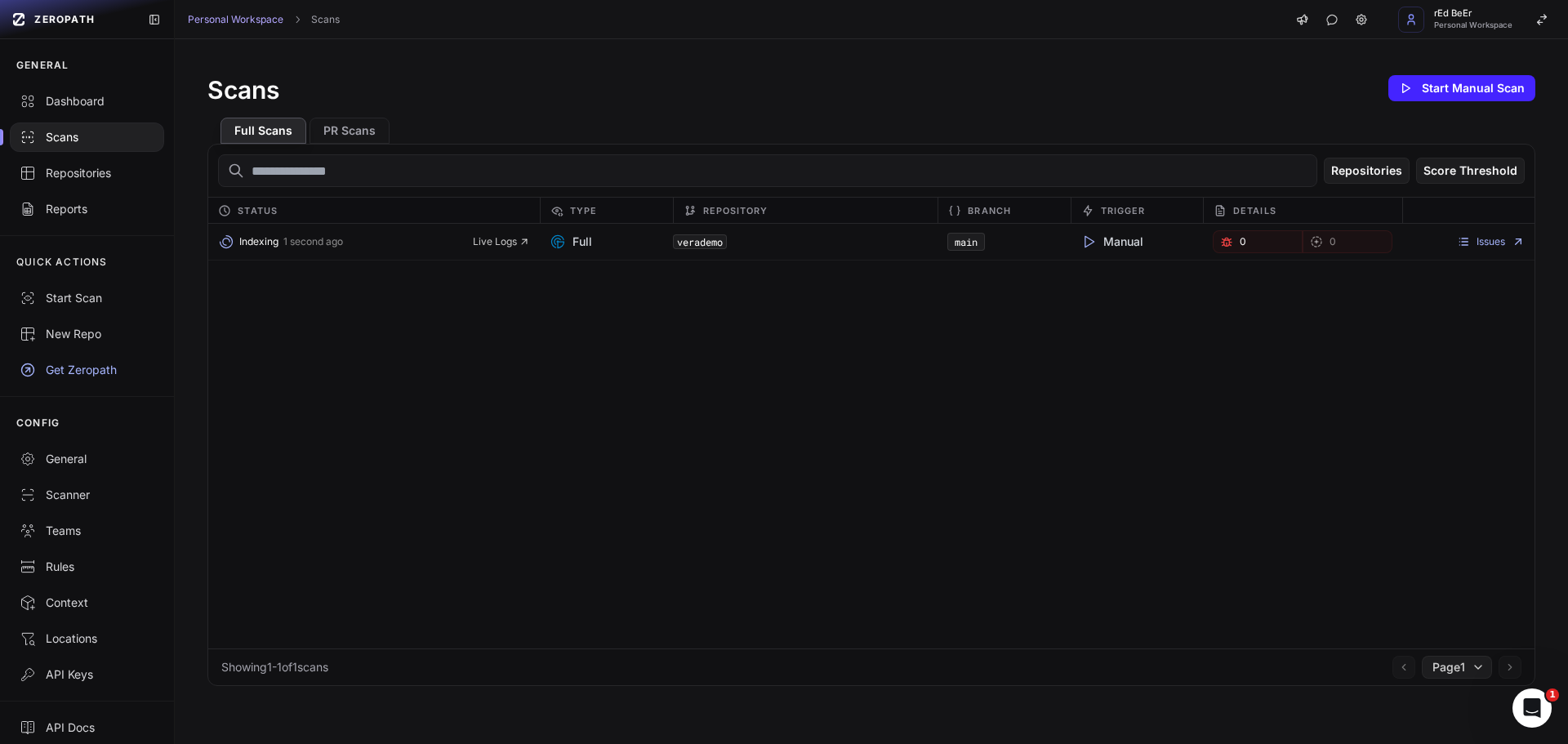
click at [832, 357] on div "Indexing 1 second ago Live Logs Full verademo main Manual 0 0 Issues" at bounding box center [871, 436] width 1327 height 425
